Goal: Check status: Check status

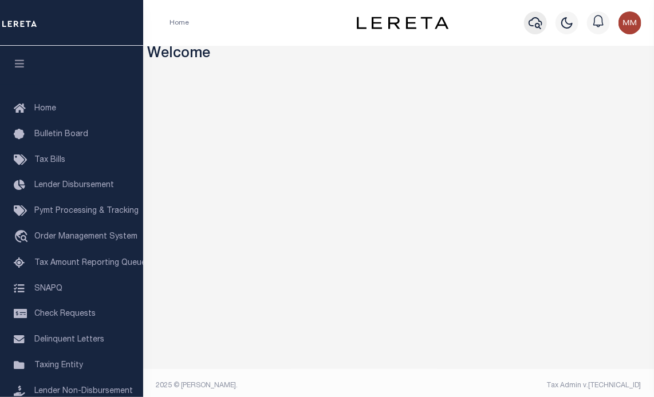
click at [529, 21] on icon "button" at bounding box center [535, 23] width 14 height 12
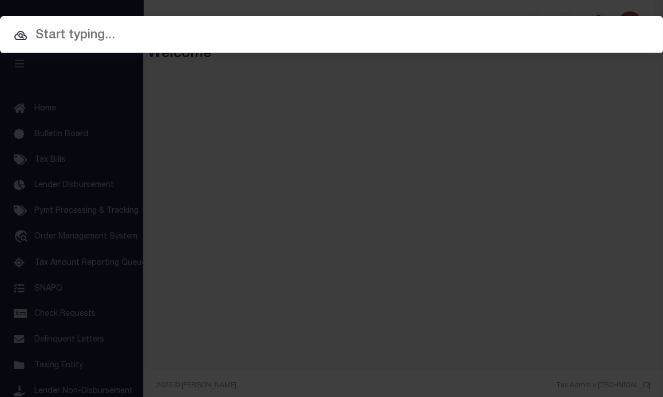
click at [152, 33] on input "text" at bounding box center [331, 36] width 663 height 20
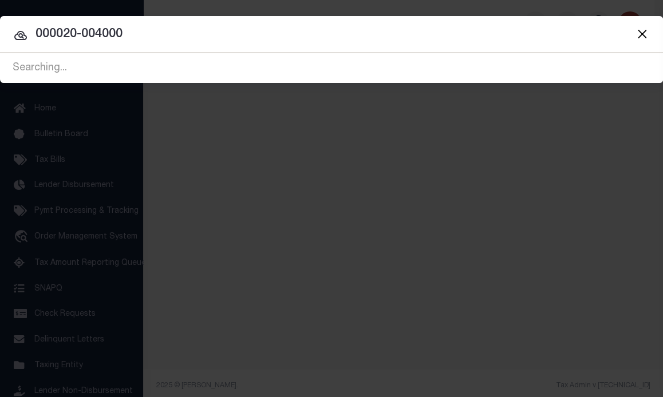
type input "000020-004000"
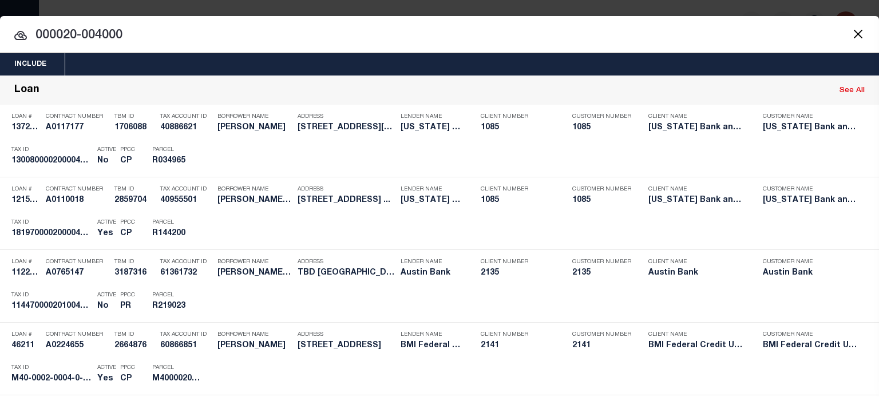
drag, startPoint x: 149, startPoint y: 28, endPoint x: -161, endPoint y: 9, distance: 310.8
click at [0, 9] on html "Home Profile" at bounding box center [439, 303] width 879 height 607
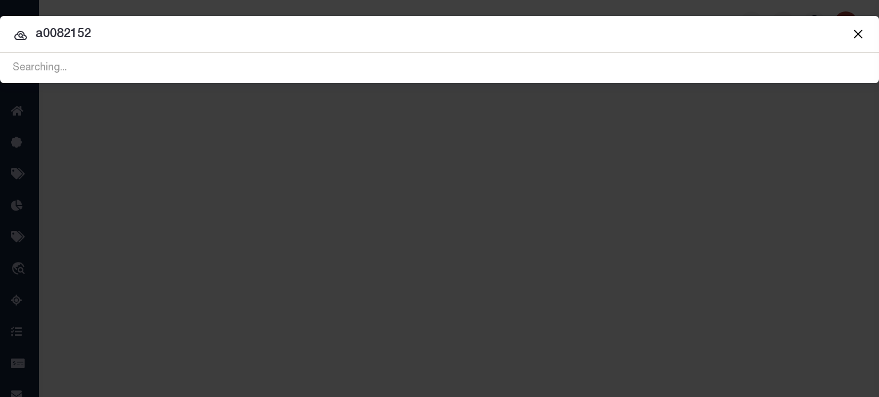
type input "a0082152"
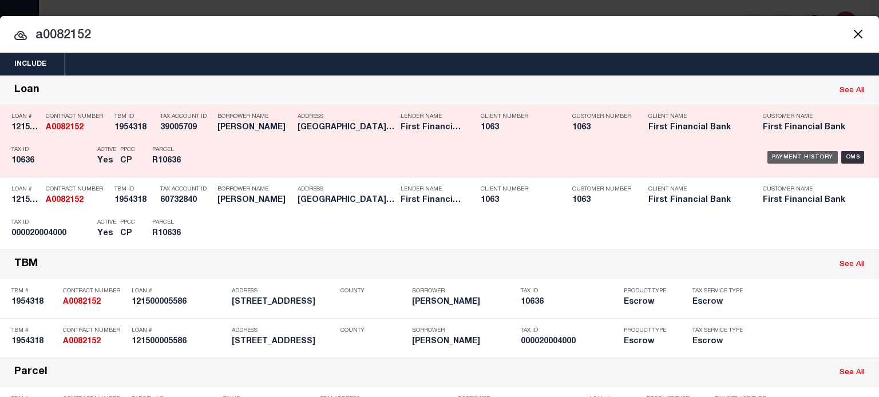
click at [653, 153] on div "Payment History" at bounding box center [803, 157] width 70 height 13
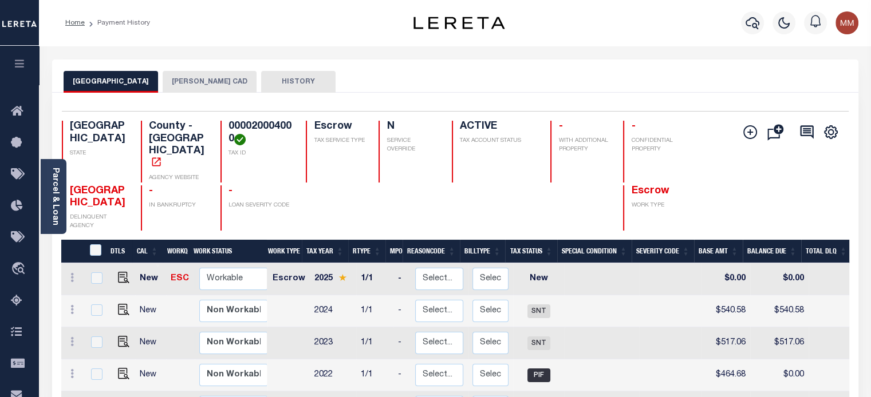
click at [179, 83] on button "[PERSON_NAME] CAD" at bounding box center [210, 82] width 94 height 22
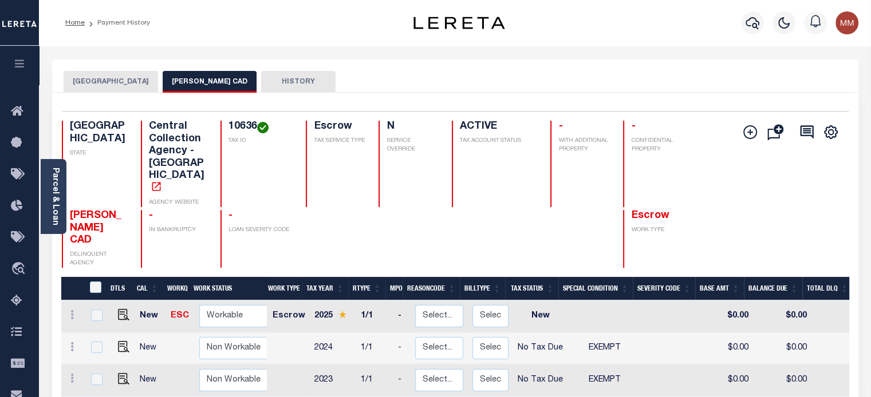
click at [104, 81] on button "[GEOGRAPHIC_DATA]" at bounding box center [111, 82] width 94 height 22
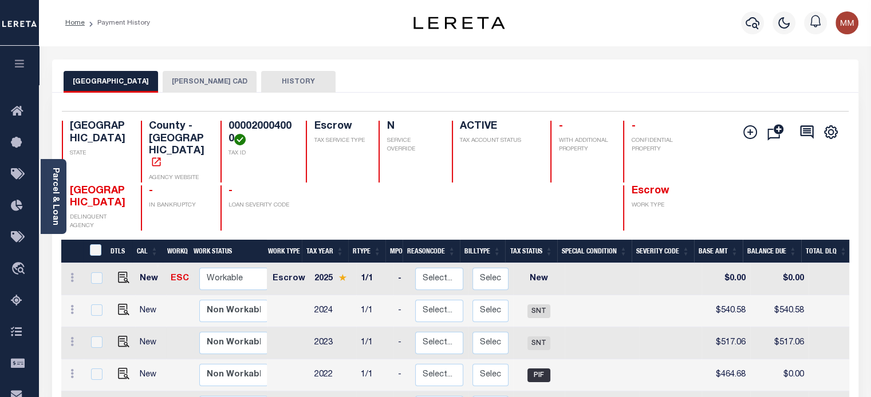
scroll to position [1, 0]
click at [60, 199] on div "Parcel & Loan" at bounding box center [54, 196] width 26 height 75
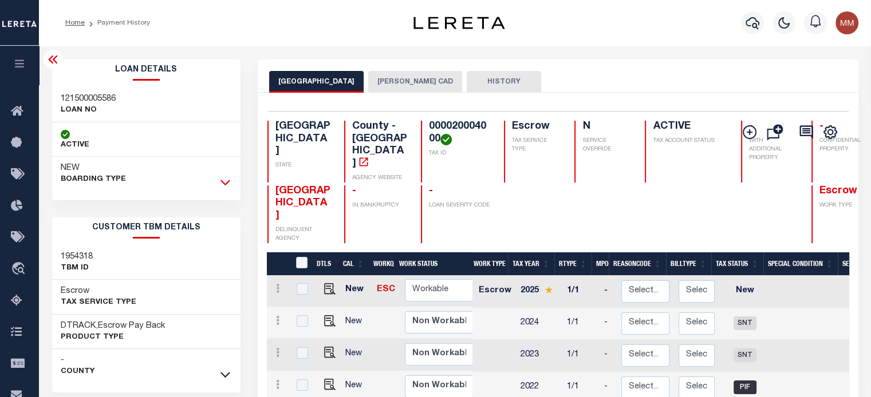
click at [226, 183] on icon at bounding box center [225, 182] width 10 height 12
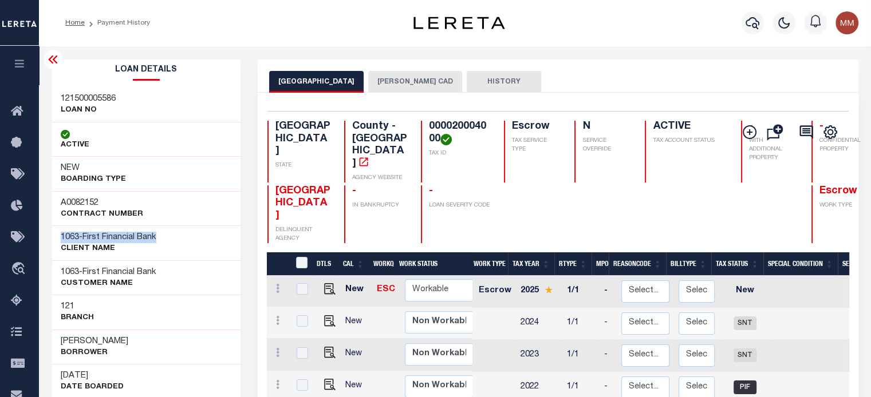
drag, startPoint x: 60, startPoint y: 232, endPoint x: 183, endPoint y: 234, distance: 123.1
click at [183, 234] on div "1063 - First Financial Bank CLIENT Name" at bounding box center [146, 243] width 189 height 35
copy h3 "1063 - First Financial Bank"
drag, startPoint x: 58, startPoint y: 97, endPoint x: 101, endPoint y: 113, distance: 46.0
click at [103, 115] on div "121500005586 LOAN NO" at bounding box center [146, 105] width 189 height 35
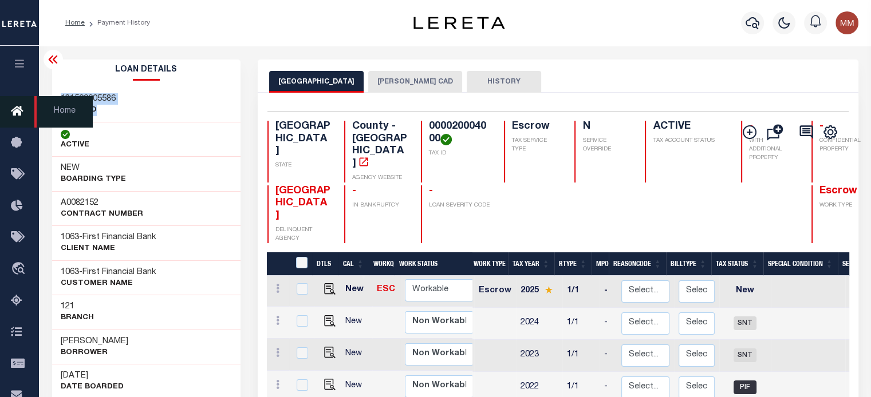
copy div "121500005586 LOAN NO"
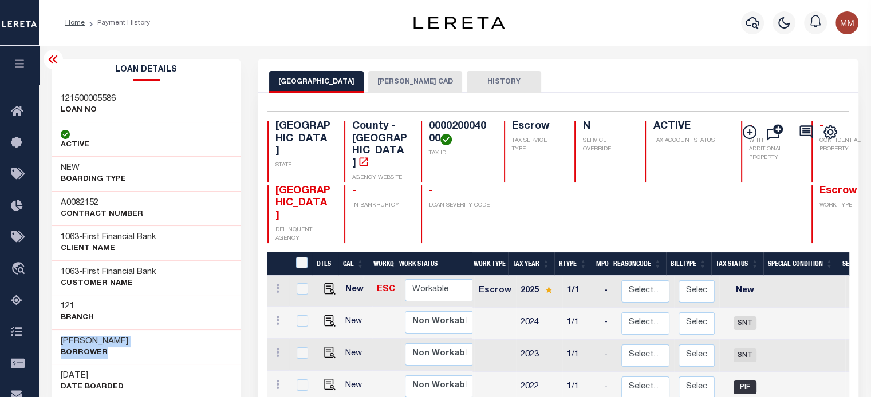
drag, startPoint x: 55, startPoint y: 335, endPoint x: 60, endPoint y: 306, distance: 29.6
click at [172, 349] on div "Sammy E Jones Borrower" at bounding box center [146, 347] width 189 height 35
copy div "Sammy E Jones Borrower"
drag, startPoint x: 394, startPoint y: 127, endPoint x: 426, endPoint y: 156, distance: 43.7
click at [426, 156] on div "000020004000 TAX ID" at bounding box center [455, 152] width 69 height 62
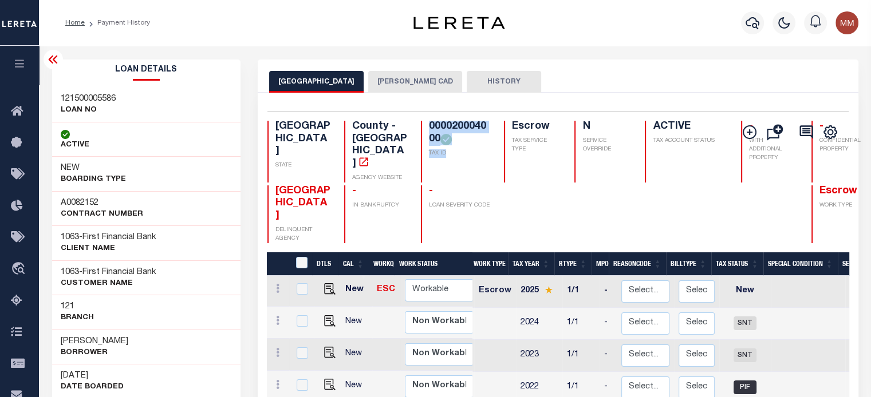
copy div "000020004000 TAX ID"
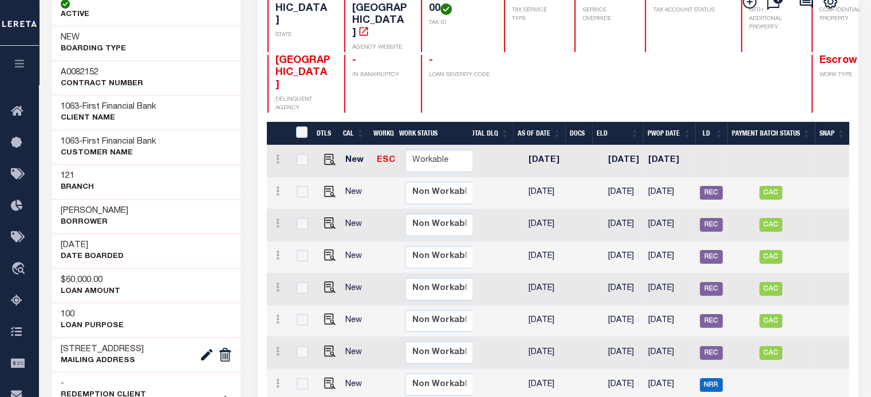
scroll to position [114, 0]
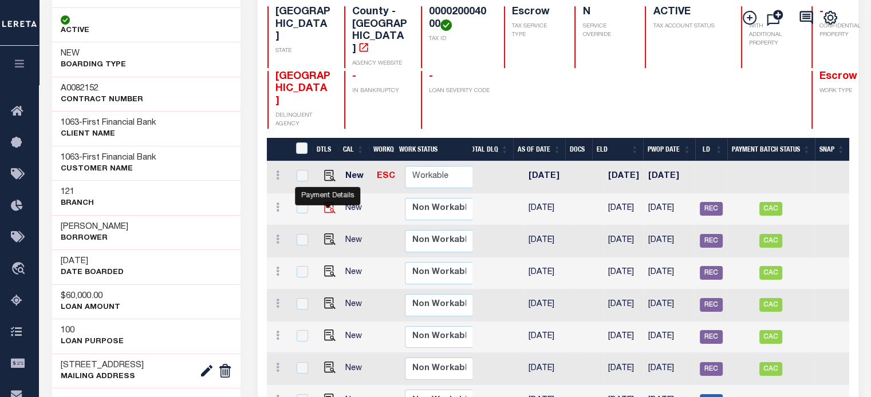
click at [325, 211] on img "" at bounding box center [329, 207] width 11 height 11
checkbox input "true"
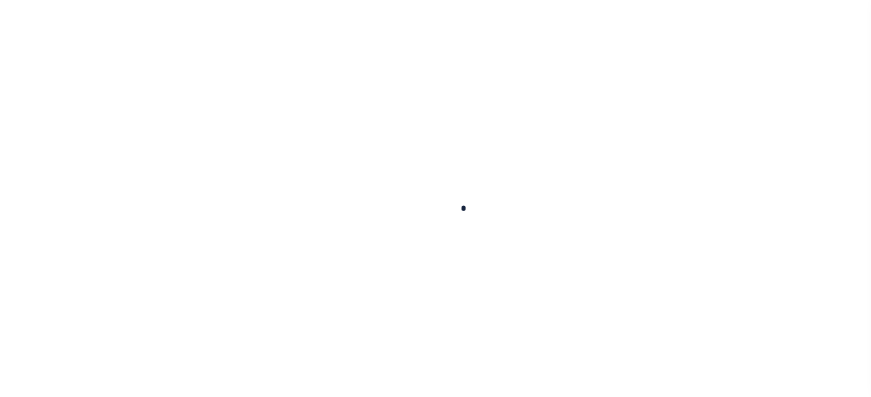
type input "[DATE]"
type input "$540.58"
type input "$0"
type input "$540.58"
select select "SNT"
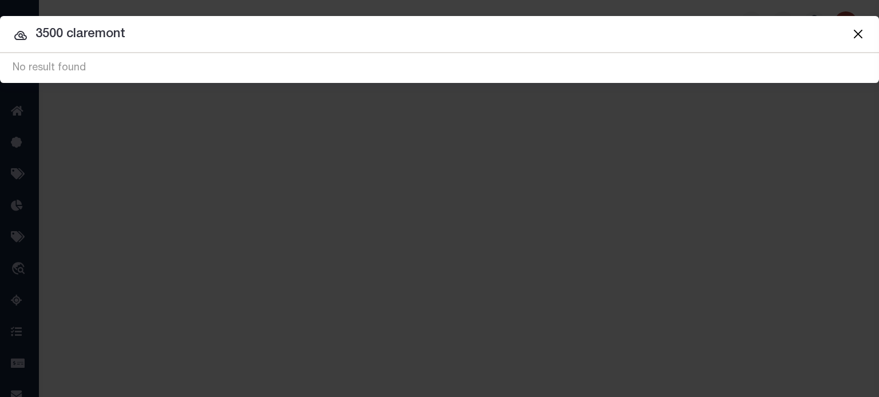
click at [688, 35] on input "3500 claremont" at bounding box center [439, 35] width 879 height 20
type input "3"
type input "0381 39 0012"
